Goal: Check status: Check status

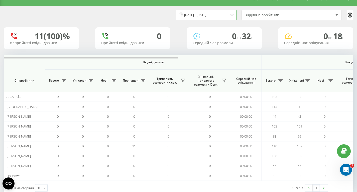
click at [208, 13] on input "[DATE] - [DATE]" at bounding box center [206, 15] width 61 height 10
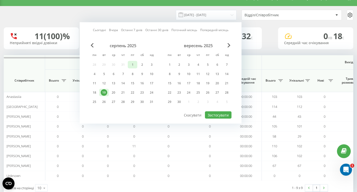
click at [131, 66] on div "1" at bounding box center [132, 64] width 7 height 7
click at [106, 93] on div "19" at bounding box center [104, 92] width 7 height 7
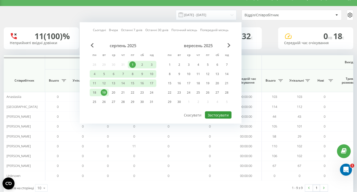
click at [214, 116] on button "Застосувати" at bounding box center [218, 114] width 27 height 7
type input "01.08.2025 - 19.08.2025"
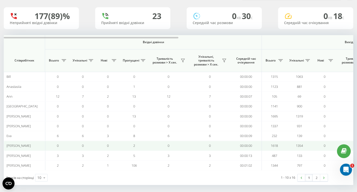
scroll to position [32, 0]
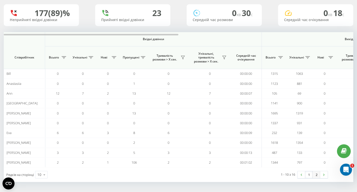
click at [316, 173] on link "2" at bounding box center [316, 174] width 8 height 7
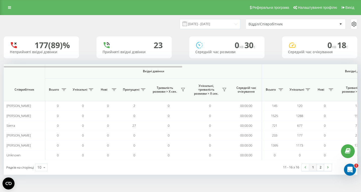
click at [311, 169] on link "1" at bounding box center [313, 167] width 8 height 7
